Goal: Register for event/course

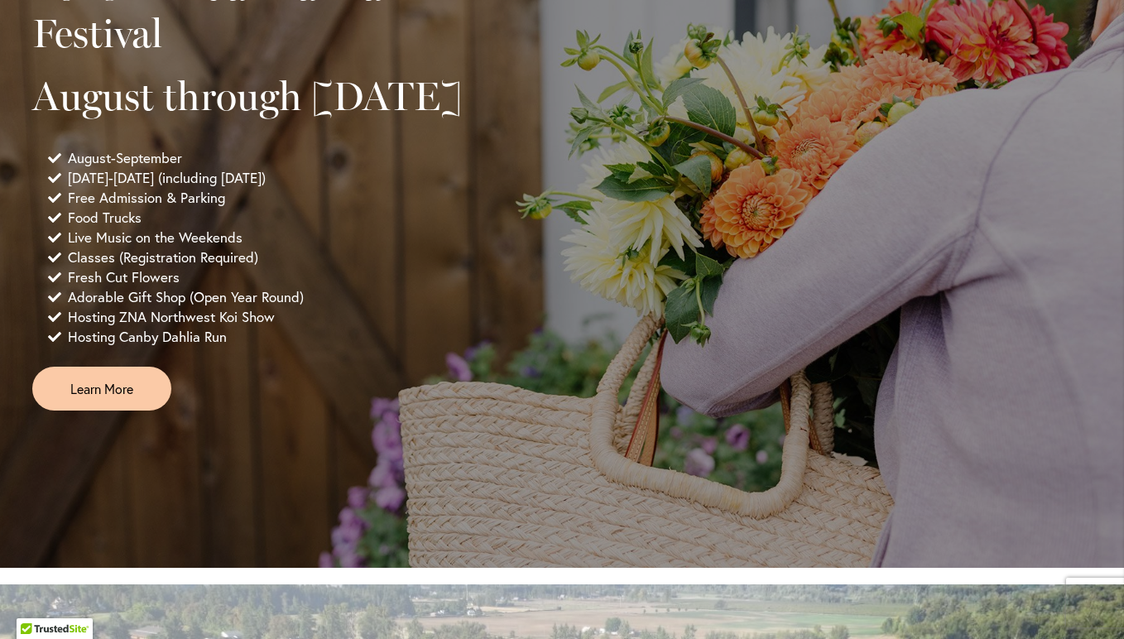
scroll to position [1270, 0]
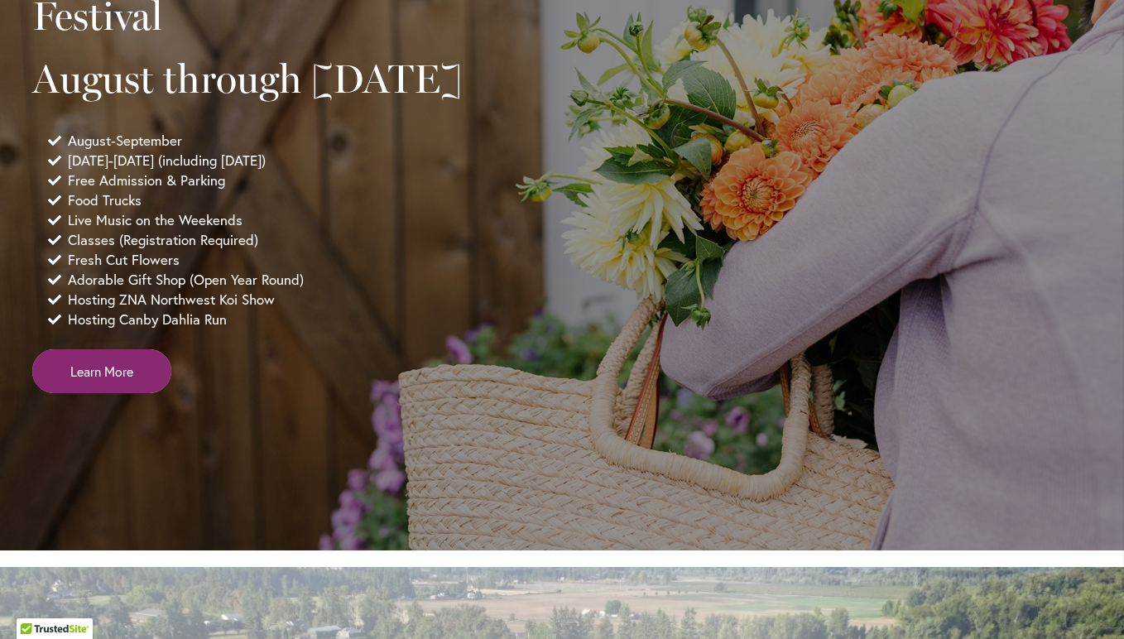
click at [129, 393] on link "Learn More" at bounding box center [101, 371] width 139 height 44
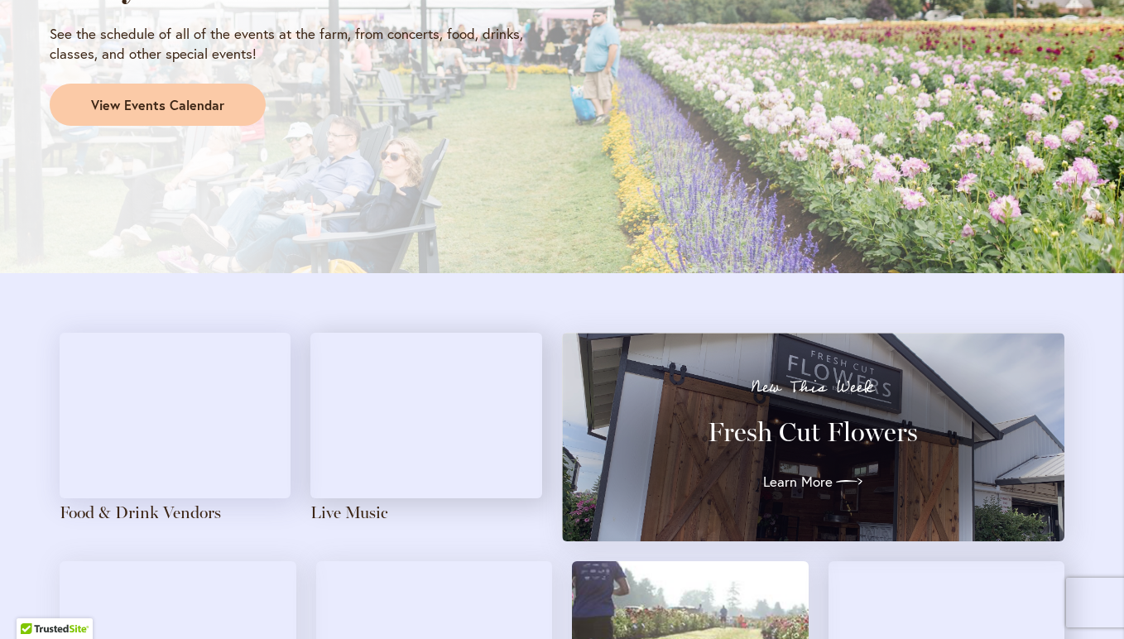
scroll to position [1542, 0]
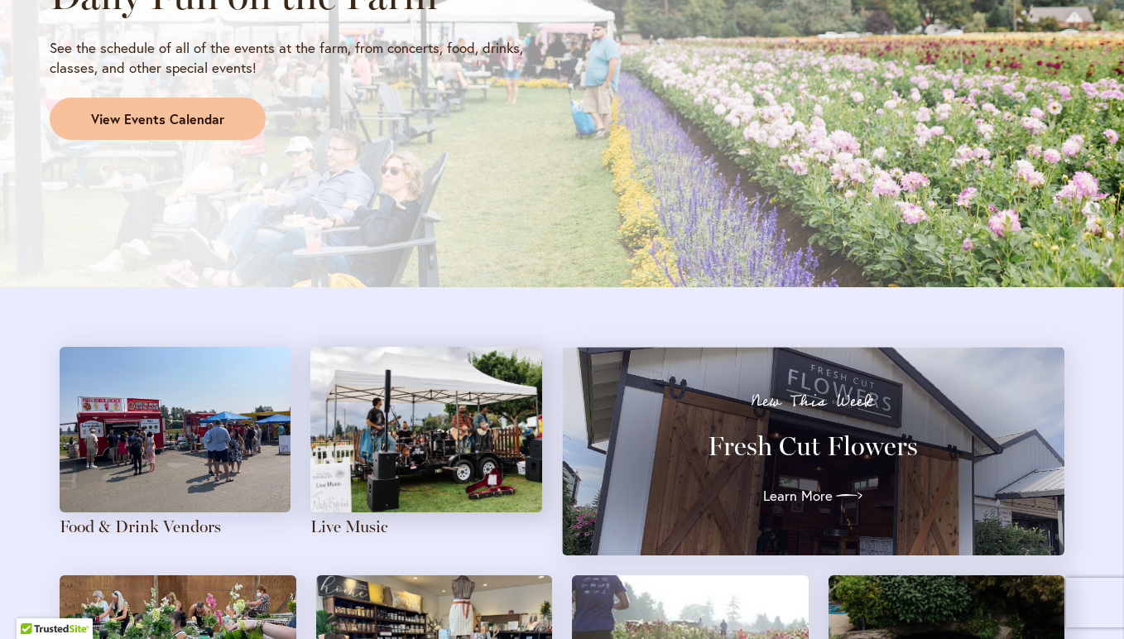
click at [212, 128] on link "View Events Calendar" at bounding box center [158, 119] width 216 height 43
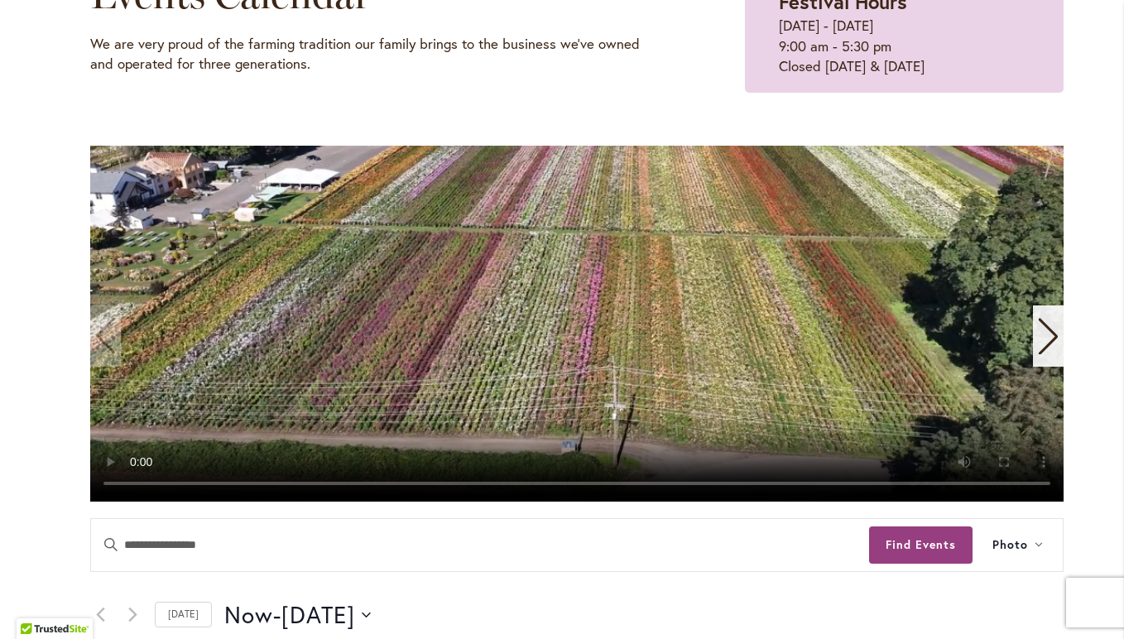
click at [1042, 339] on icon "Next slide" at bounding box center [1048, 336] width 22 height 36
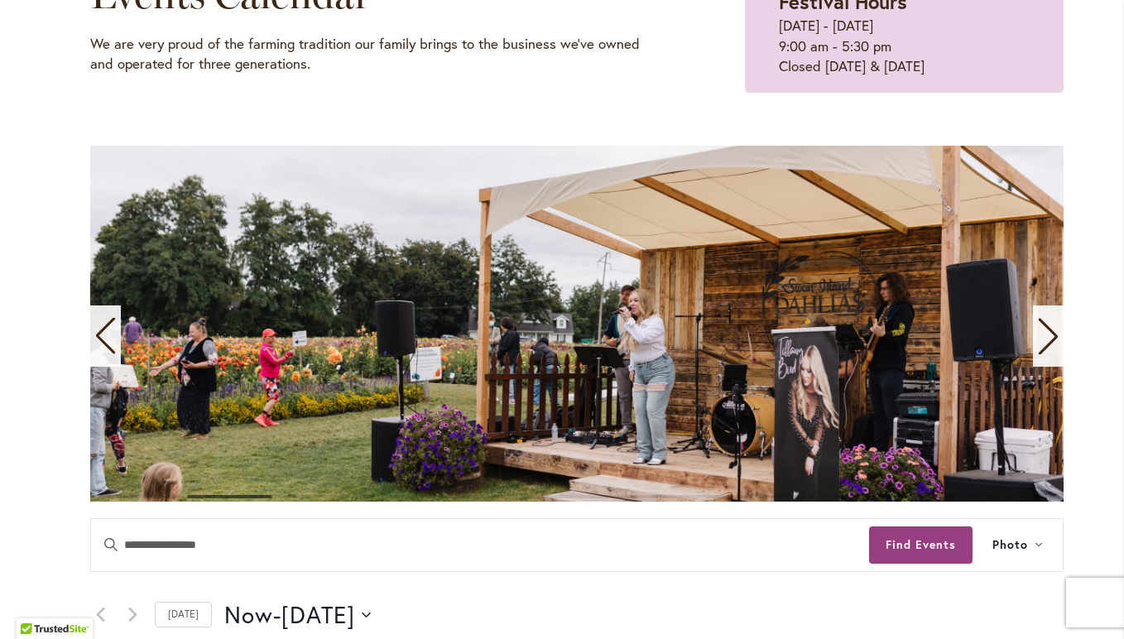
click at [1042, 339] on icon "Next slide" at bounding box center [1048, 336] width 22 height 36
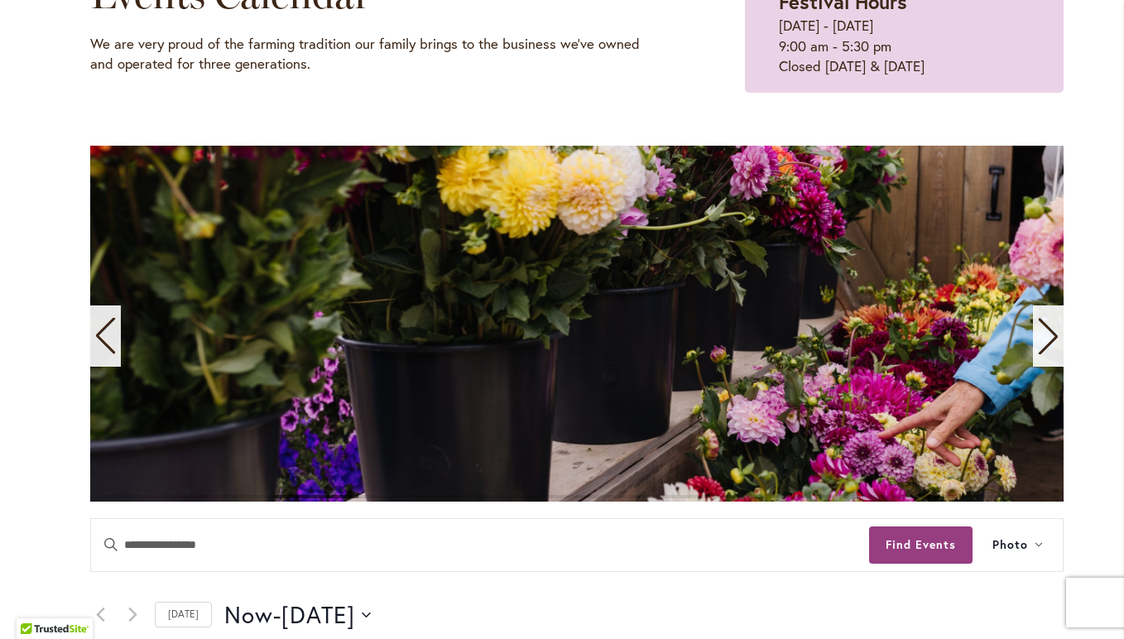
click at [1042, 339] on icon "Next slide" at bounding box center [1048, 336] width 22 height 36
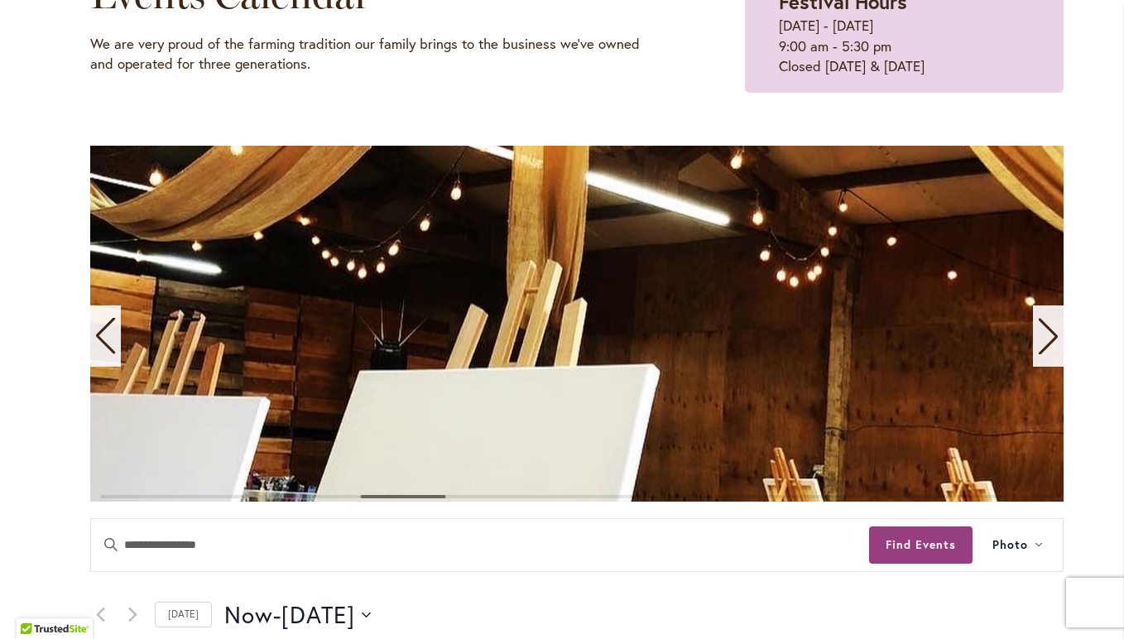
click at [1042, 339] on icon "Next slide" at bounding box center [1048, 336] width 22 height 36
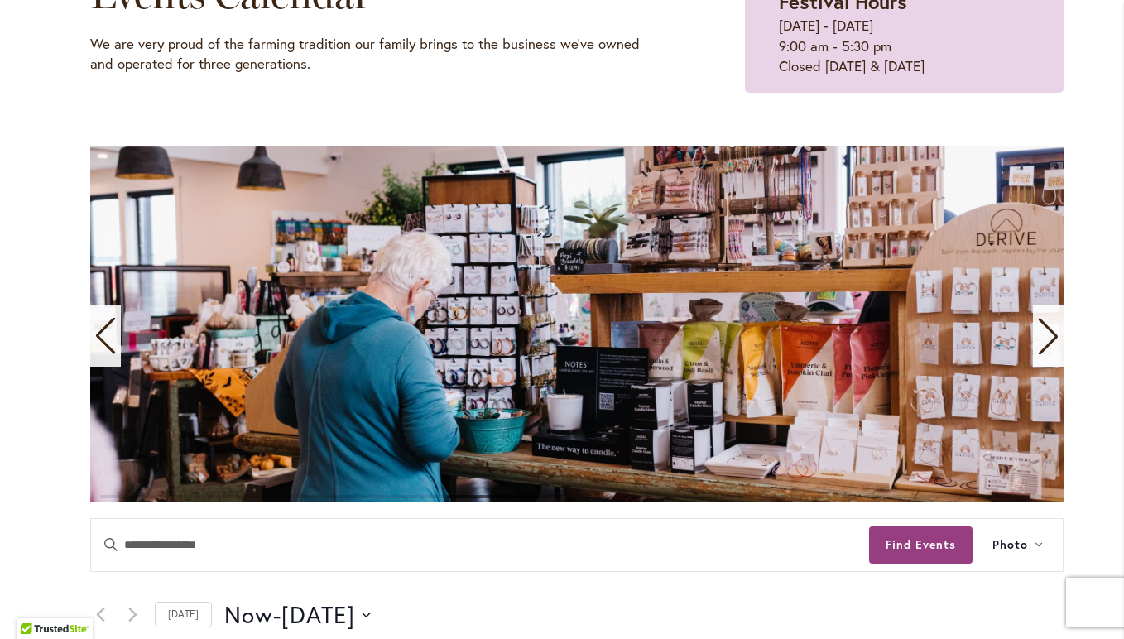
click at [1042, 339] on icon "Next slide" at bounding box center [1048, 336] width 22 height 36
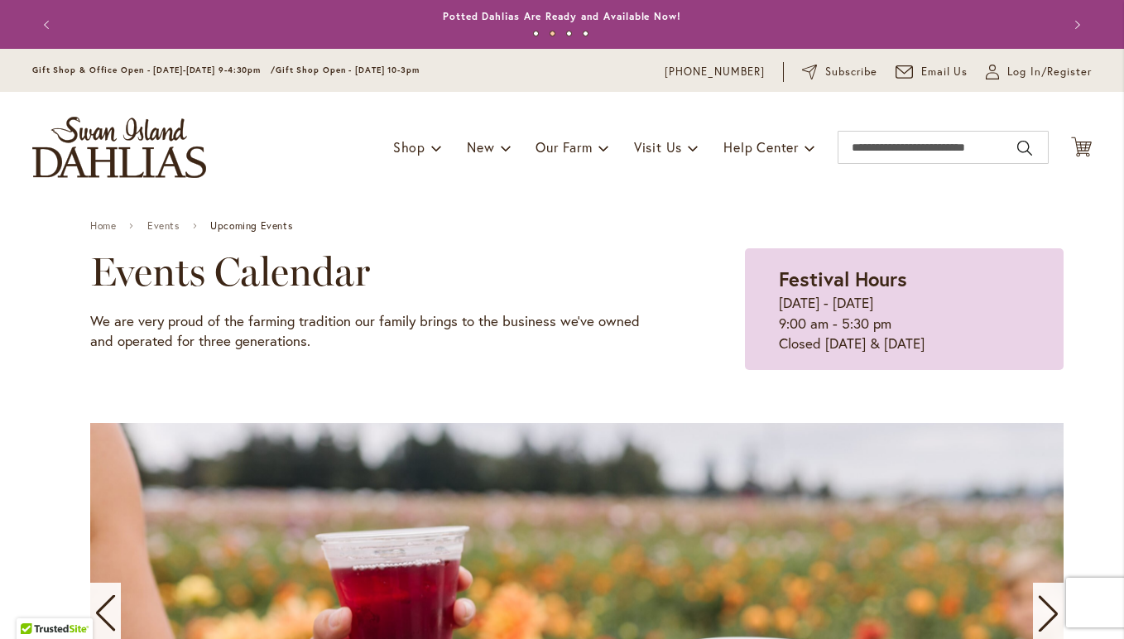
click at [190, 161] on img "store logo" at bounding box center [119, 147] width 174 height 61
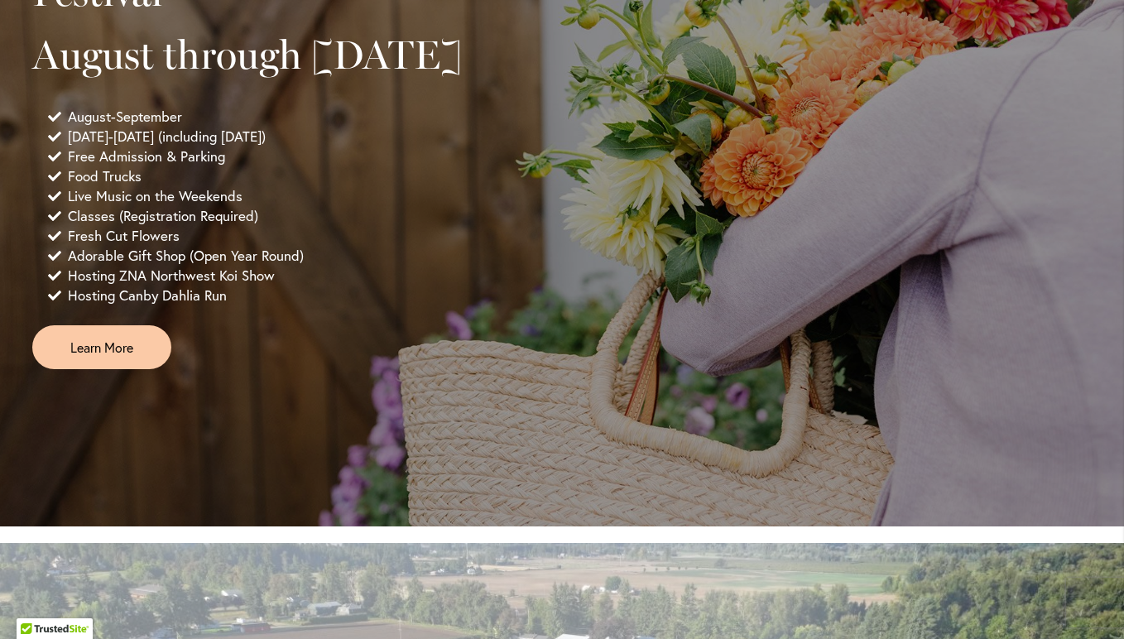
scroll to position [1328, 0]
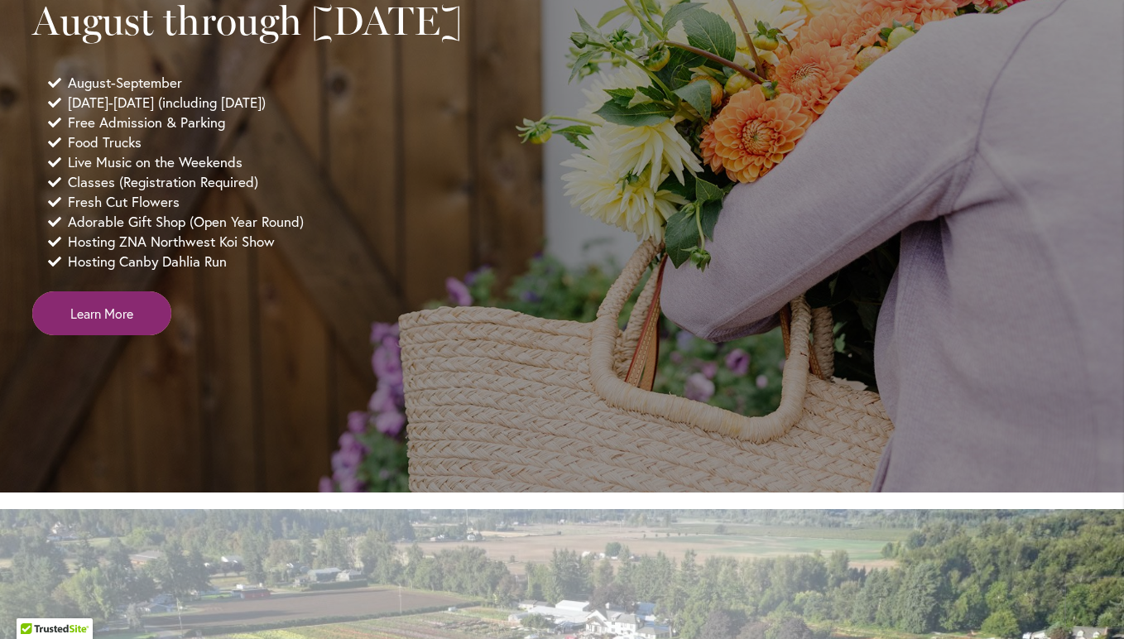
click at [121, 323] on span "Learn More" at bounding box center [101, 313] width 63 height 19
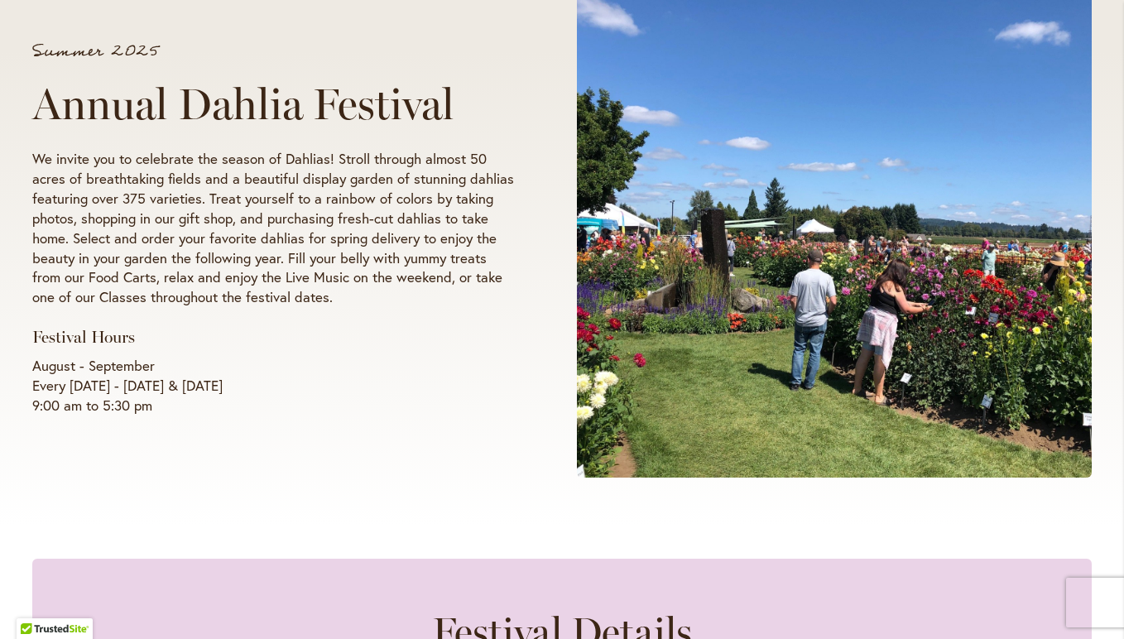
scroll to position [271, 0]
